Goal: Transaction & Acquisition: Book appointment/travel/reservation

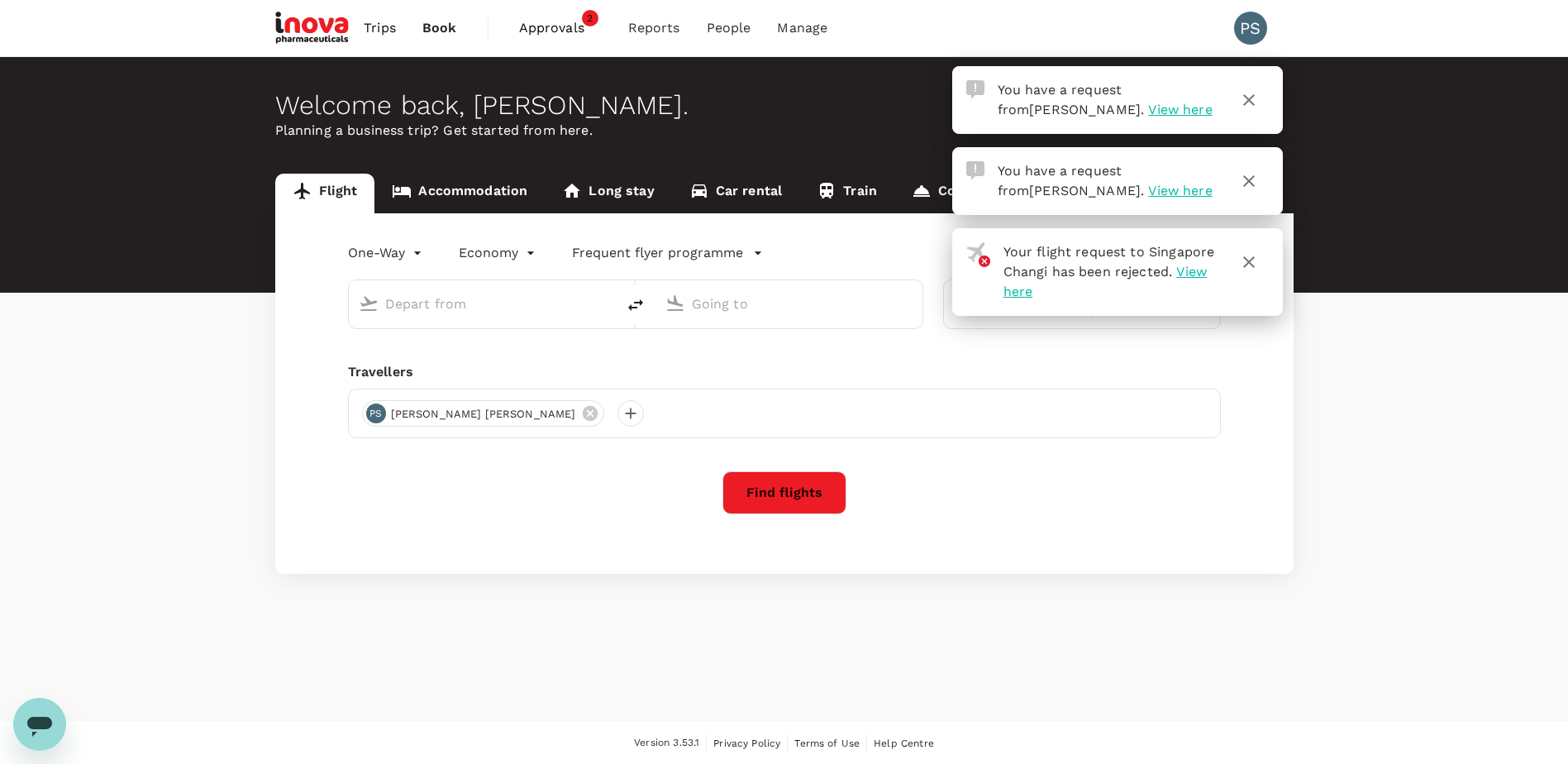
type input "business"
type input "Singapore Changi (SIN)"
type input "Dubai Intl (DXB)"
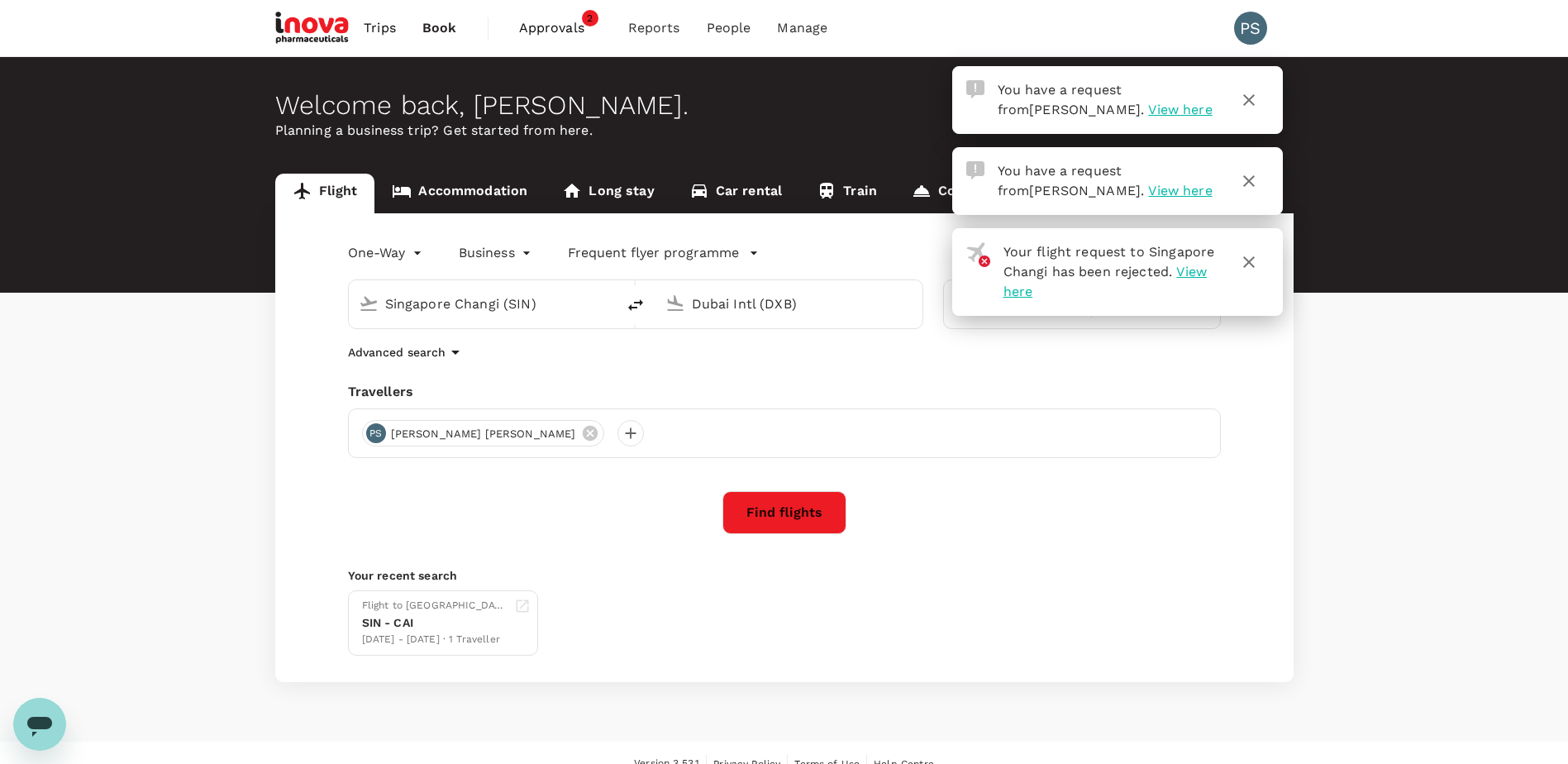
click at [1149, 110] on span "View here" at bounding box center [1180, 109] width 64 height 16
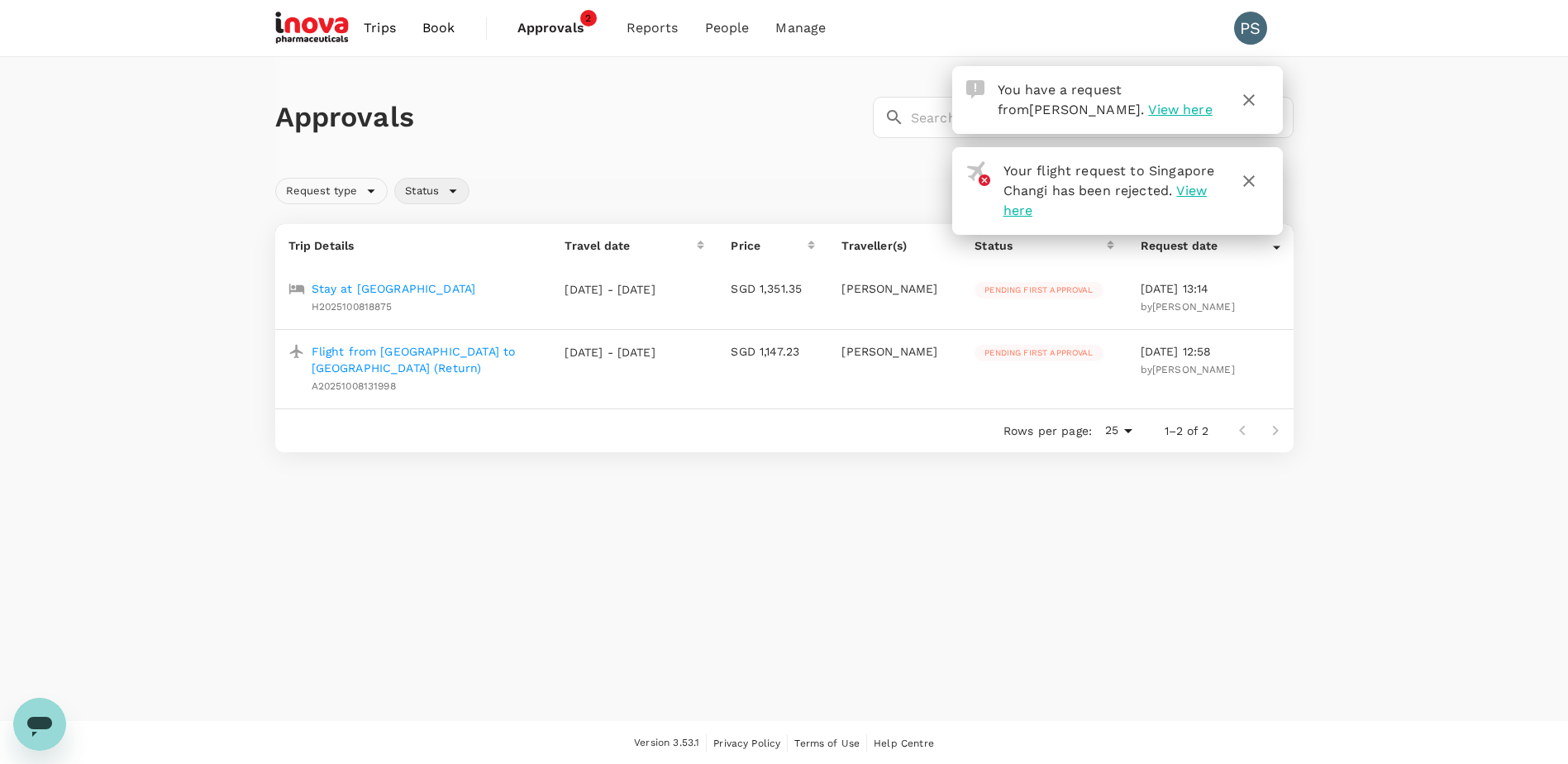
click at [443, 191] on span "Status" at bounding box center [422, 191] width 54 height 16
click at [409, 282] on input "Approved" at bounding box center [415, 276] width 35 height 35
checkbox input "true"
click at [1380, 129] on div "Approvals ​ ​ Request type Status Trip Details Travel date Price Traveller(s) S…" at bounding box center [784, 261] width 1568 height 408
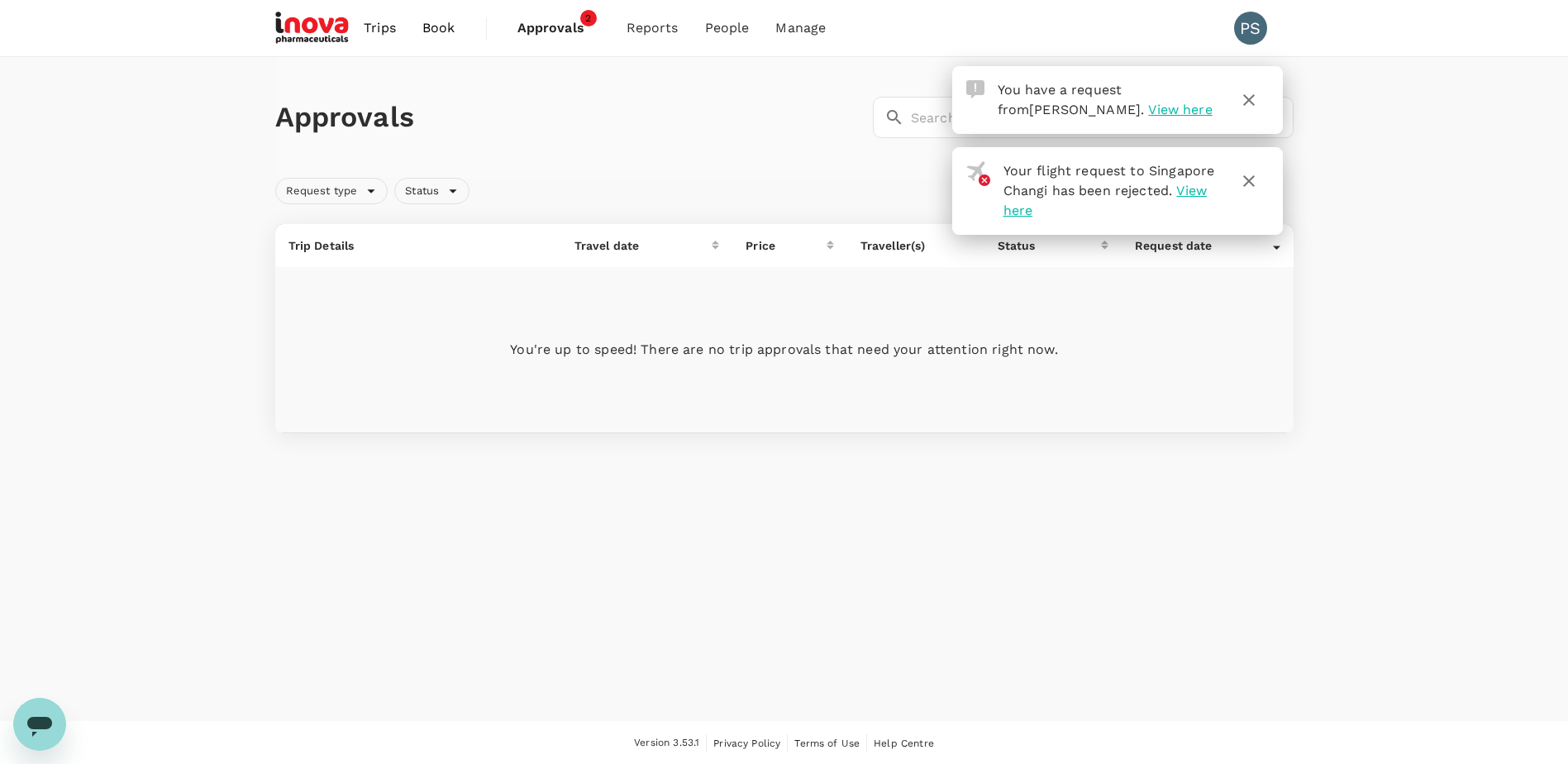
click at [1149, 108] on span "View here" at bounding box center [1180, 109] width 64 height 16
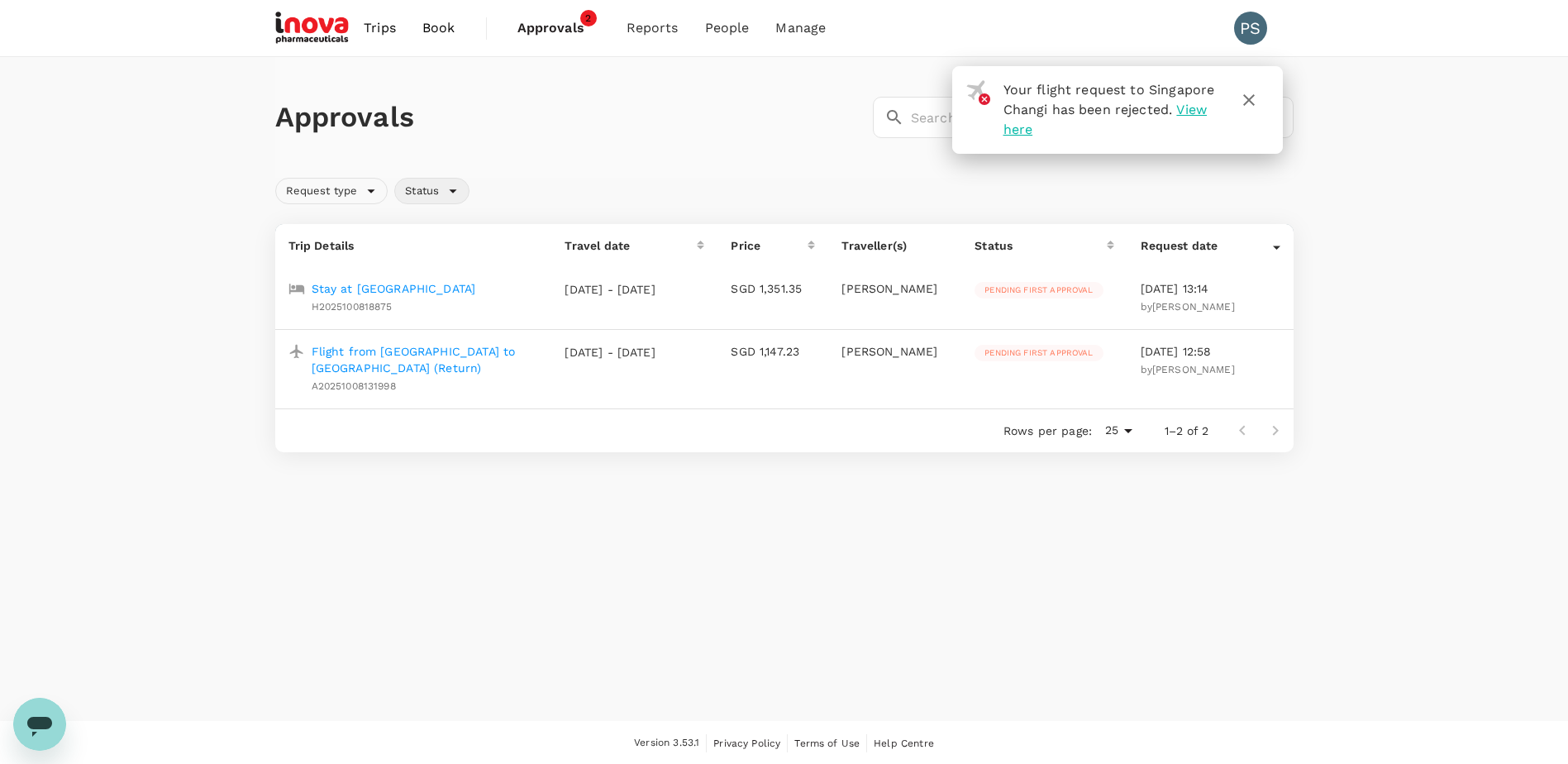
click at [452, 186] on div "Status" at bounding box center [431, 191] width 76 height 26
click at [450, 271] on span "Approved" at bounding box center [463, 276] width 63 height 20
click at [432, 271] on input "Approved" at bounding box center [415, 276] width 35 height 35
checkbox input "true"
click at [1249, 99] on icon "button" at bounding box center [1249, 100] width 11 height 11
